Goal: Information Seeking & Learning: Learn about a topic

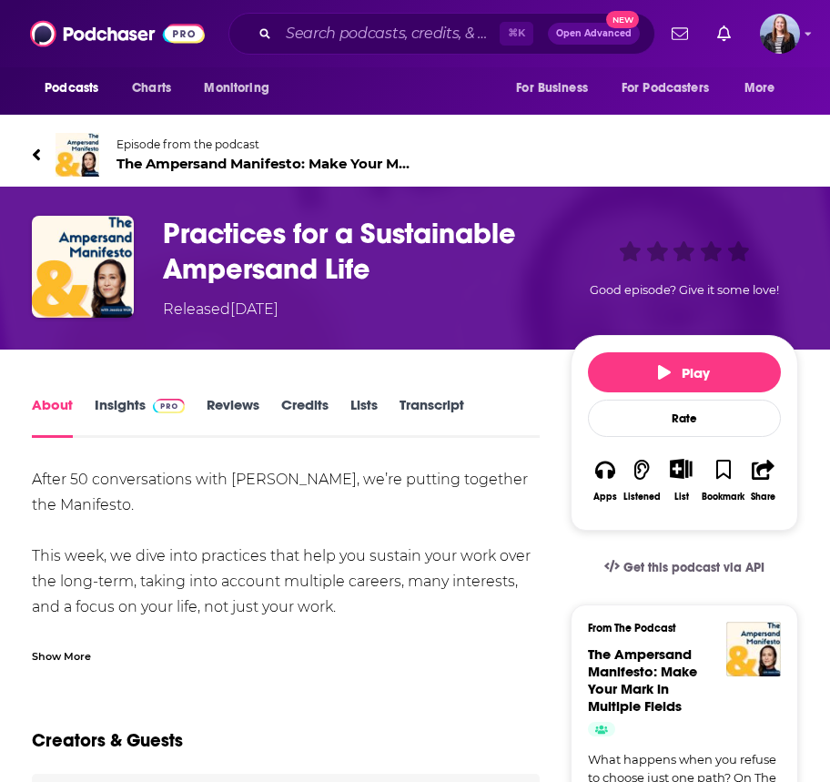
click at [134, 404] on link "Insights" at bounding box center [140, 417] width 90 height 42
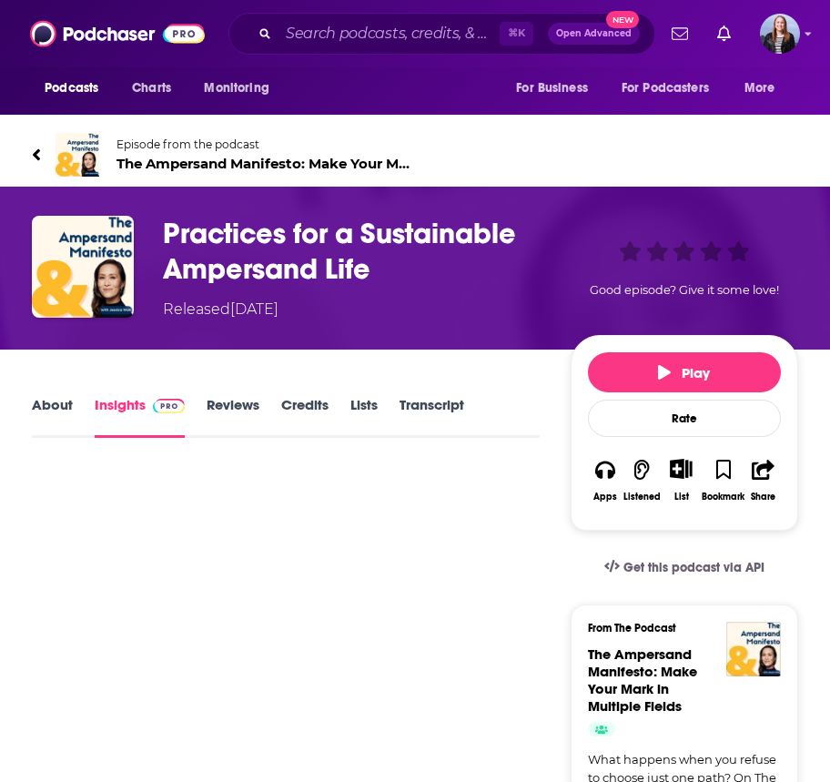
click at [319, 246] on h3 "Practices for a Sustainable Ampersand Life" at bounding box center [363, 251] width 401 height 71
click at [33, 417] on link "About" at bounding box center [52, 417] width 41 height 42
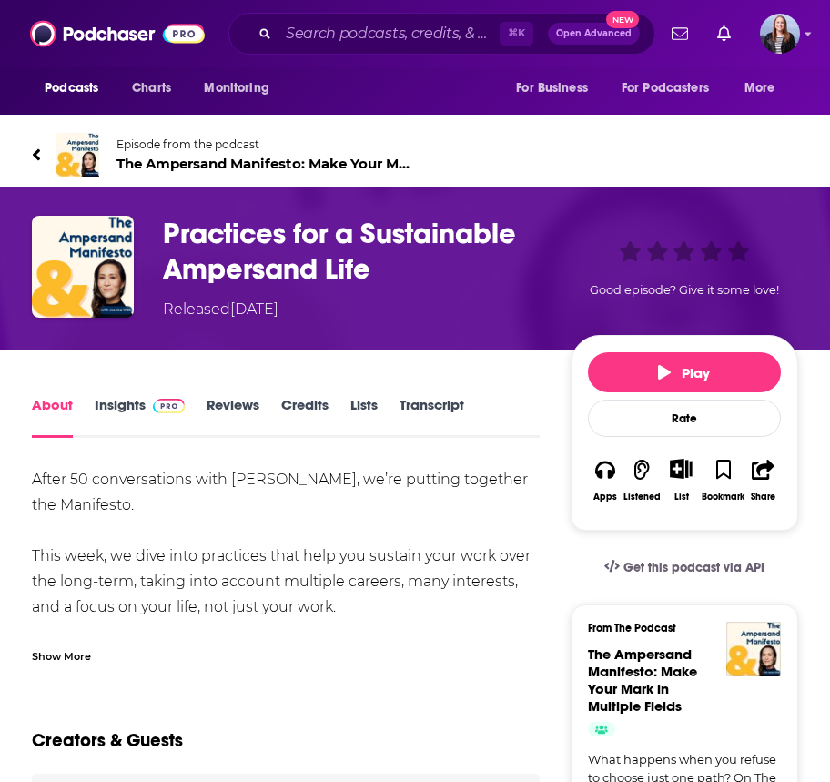
click at [77, 655] on div "Show More" at bounding box center [61, 654] width 59 height 17
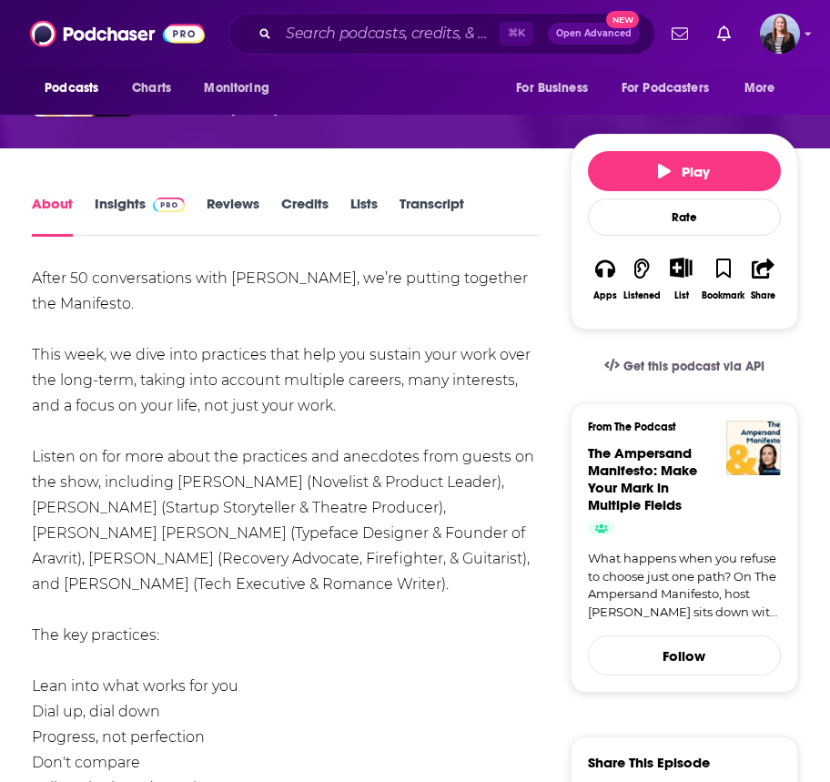
scroll to position [271, 0]
